Goal: Find specific page/section: Find specific page/section

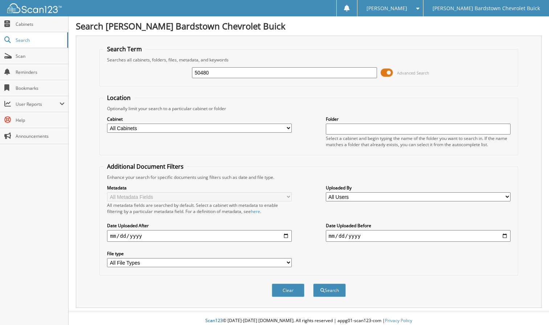
type input "50480"
click at [313, 283] on button "Search" at bounding box center [329, 289] width 33 height 13
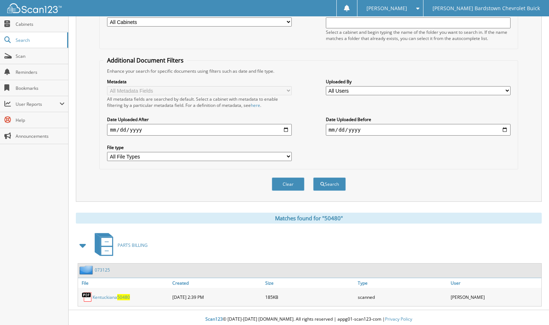
scroll to position [110, 0]
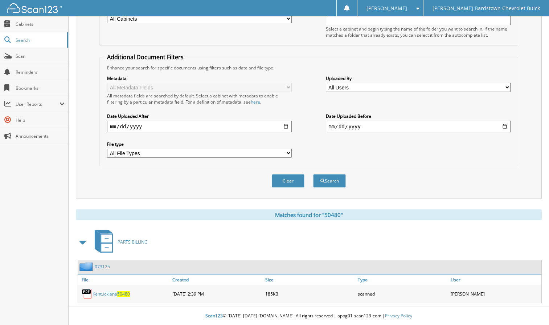
click at [115, 296] on link "Kentuckiana 50480" at bounding box center [111, 294] width 37 height 6
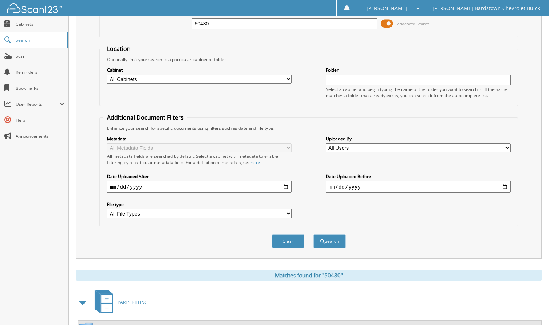
scroll to position [0, 0]
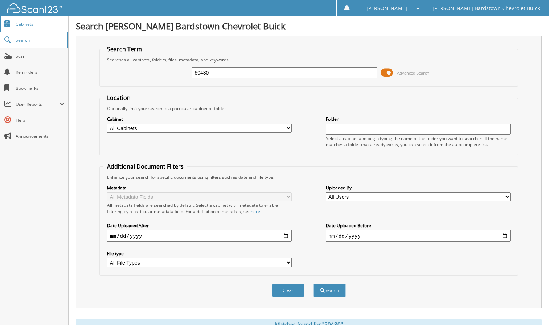
click at [40, 25] on span "Cabinets" at bounding box center [40, 24] width 49 height 6
